Goal: Transaction & Acquisition: Book appointment/travel/reservation

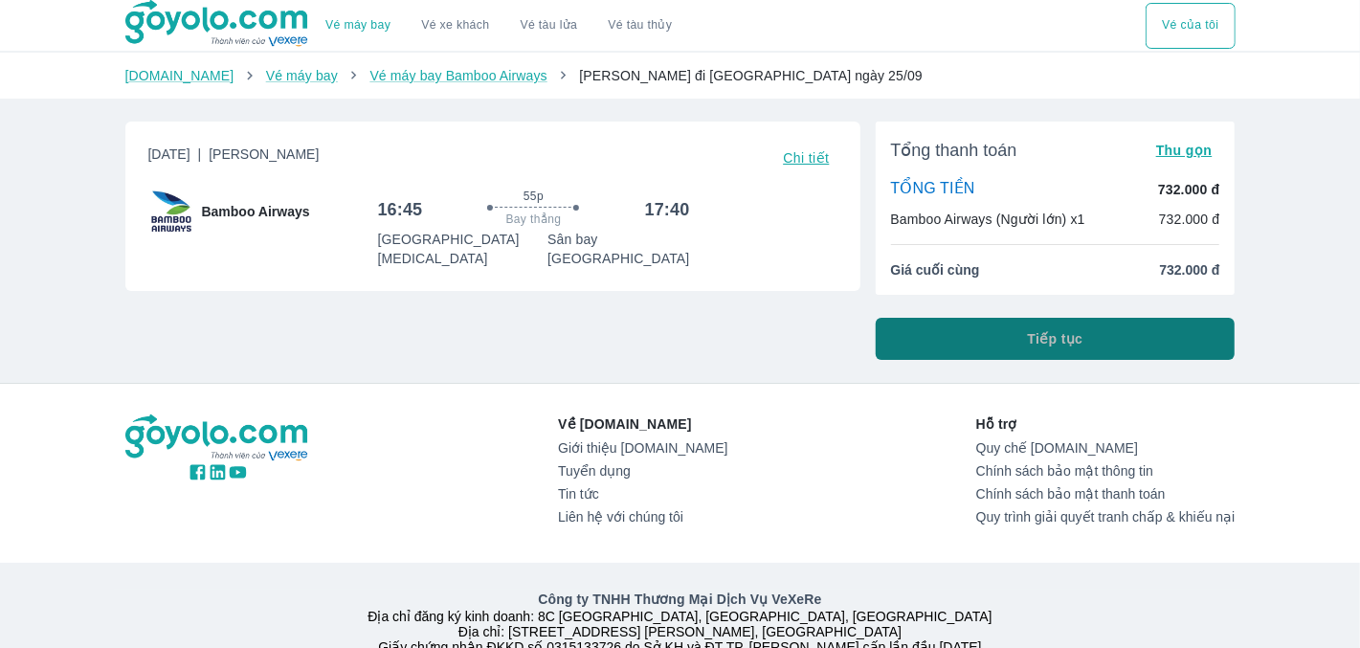
click at [976, 345] on button "Tiếp tục" at bounding box center [1056, 339] width 360 height 42
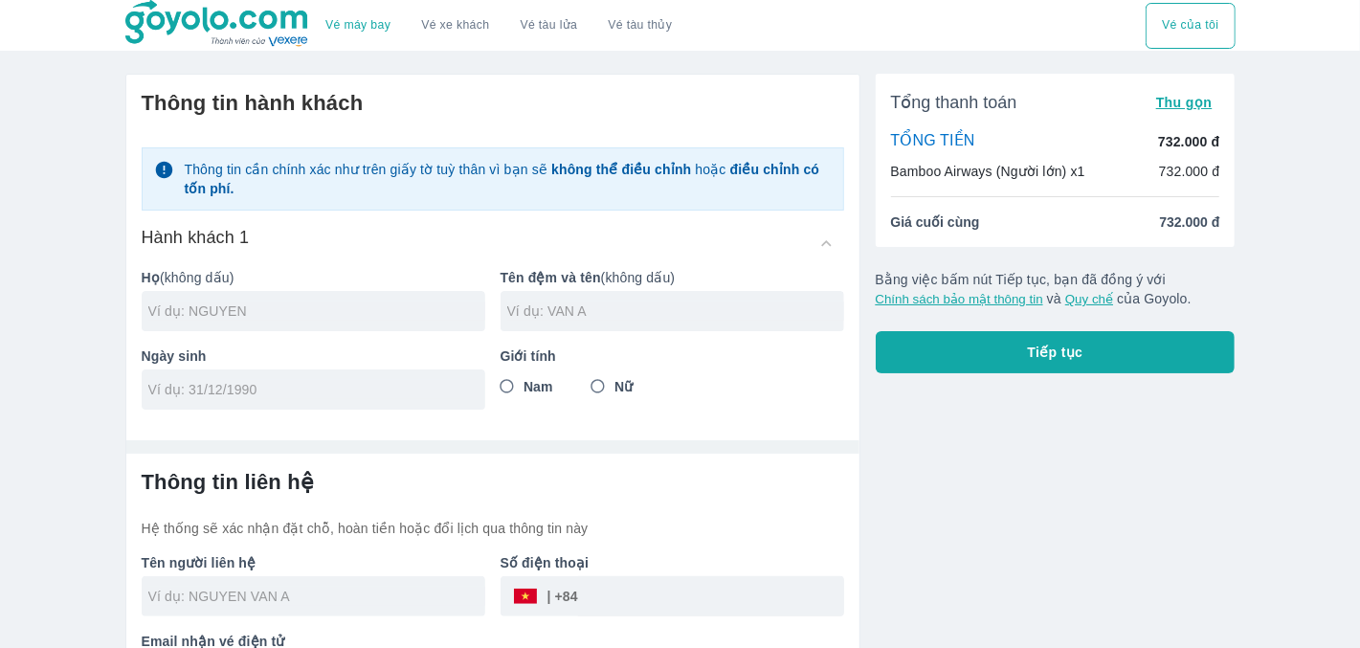
click at [640, 38] on button "Vé tàu thủy" at bounding box center [640, 26] width 95 height 46
